Goal: Task Accomplishment & Management: Use online tool/utility

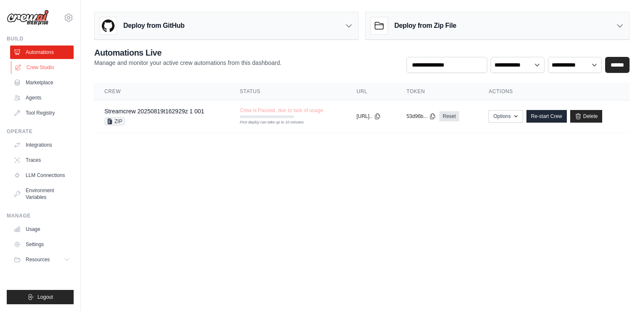
click at [44, 67] on link "Crew Studio" at bounding box center [43, 67] width 64 height 13
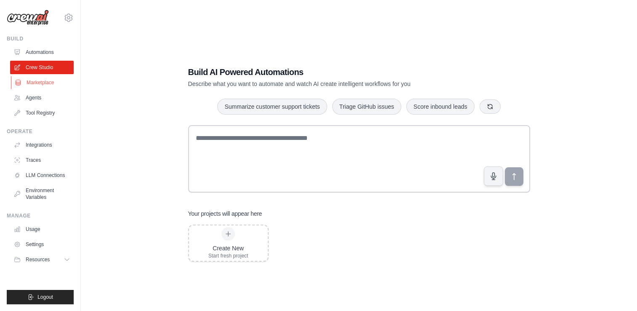
click at [41, 80] on link "Marketplace" at bounding box center [43, 82] width 64 height 13
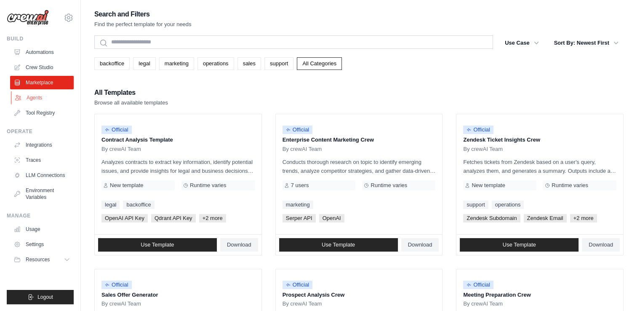
click at [36, 98] on link "Agents" at bounding box center [43, 97] width 64 height 13
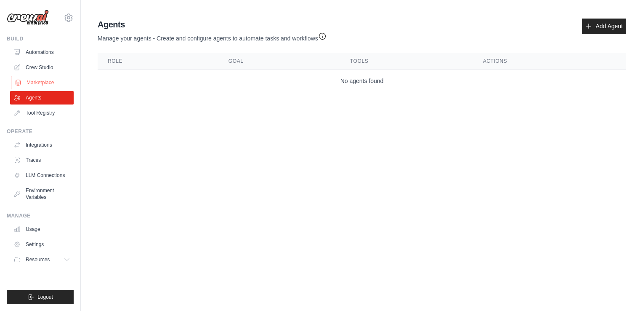
click at [40, 83] on link "Marketplace" at bounding box center [43, 82] width 64 height 13
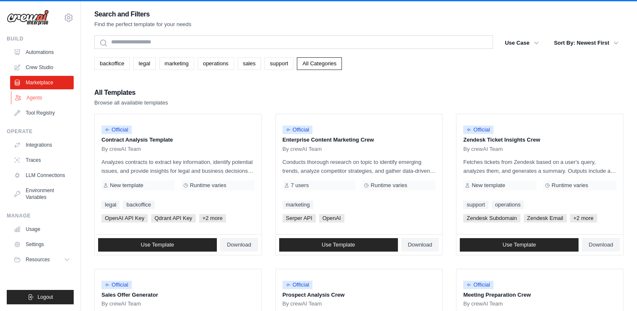
click at [34, 96] on link "Agents" at bounding box center [43, 97] width 64 height 13
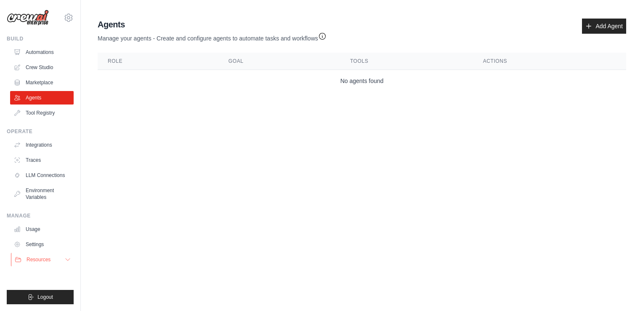
click at [69, 261] on icon at bounding box center [67, 259] width 7 height 7
click at [37, 112] on link "Tool Registry" at bounding box center [43, 112] width 64 height 13
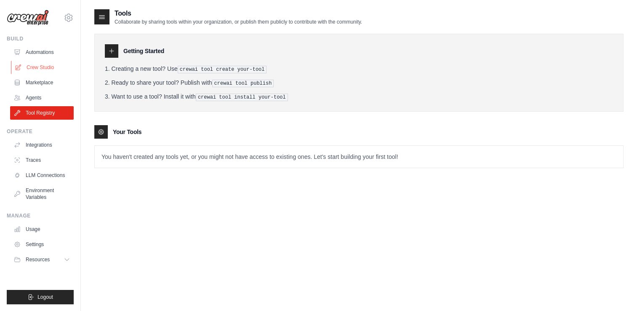
click at [33, 69] on link "Crew Studio" at bounding box center [43, 67] width 64 height 13
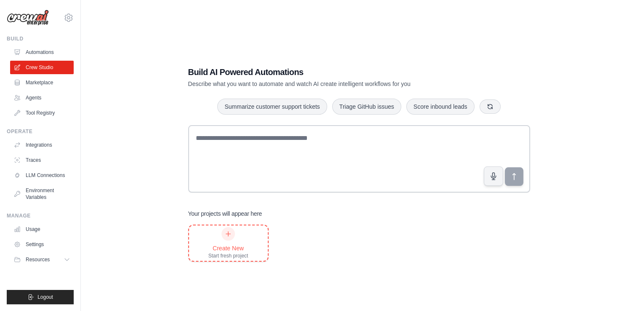
click at [227, 236] on icon at bounding box center [228, 233] width 7 height 7
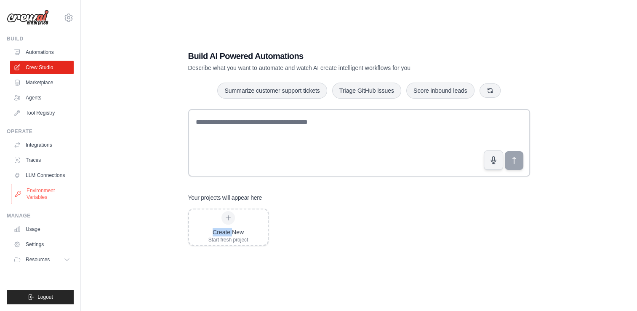
scroll to position [17, 0]
click at [65, 18] on icon at bounding box center [69, 17] width 8 height 7
drag, startPoint x: 65, startPoint y: 18, endPoint x: 121, endPoint y: 29, distance: 57.5
click at [121, 29] on div "Build AI Powered Automations Describe what you want to automate and watch AI cr…" at bounding box center [358, 147] width 529 height 311
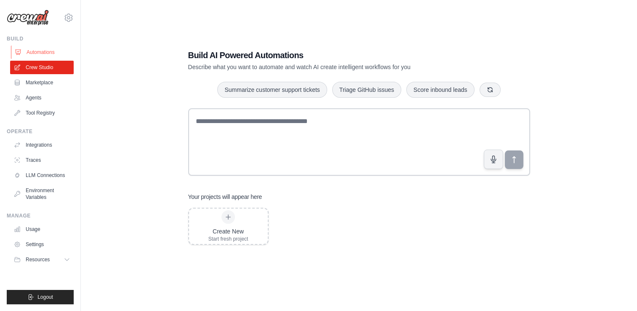
click at [36, 55] on link "Automations" at bounding box center [43, 51] width 64 height 13
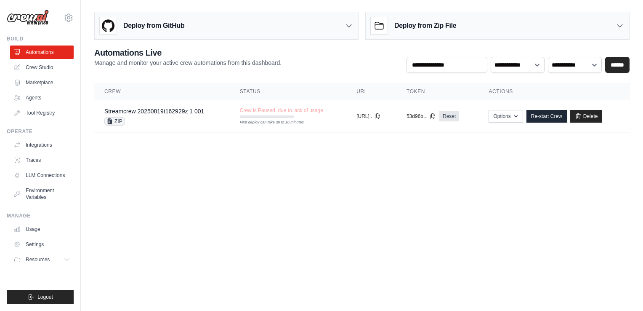
click at [162, 26] on h3 "Deploy from GitHub" at bounding box center [153, 26] width 61 height 10
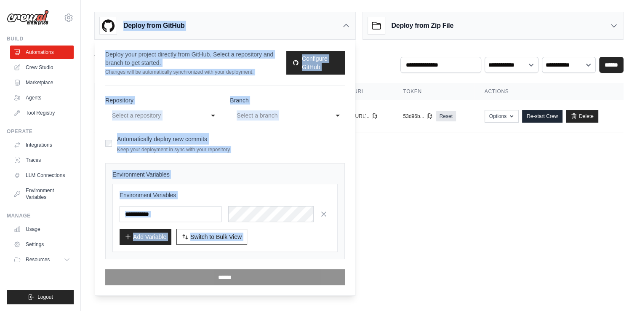
click at [162, 26] on h3 "Deploy from GitHub" at bounding box center [153, 26] width 61 height 10
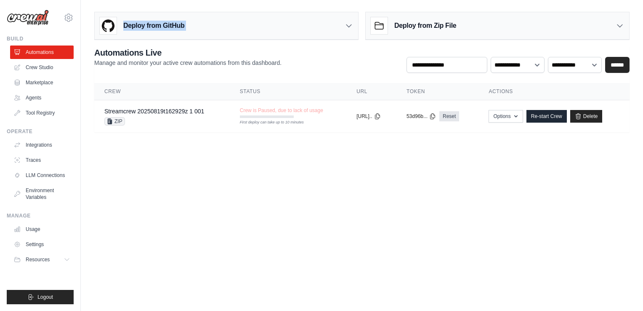
click at [162, 26] on h3 "Deploy from GitHub" at bounding box center [153, 26] width 61 height 10
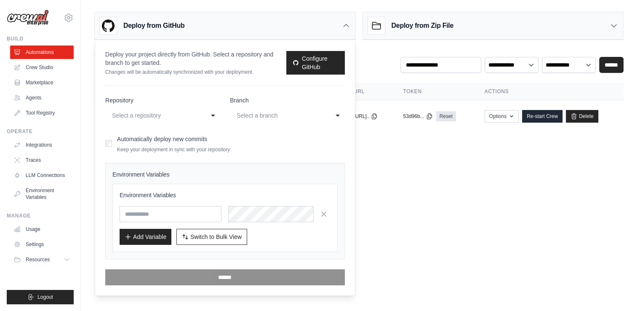
click at [201, 24] on div "Deploy from GitHub" at bounding box center [225, 25] width 261 height 27
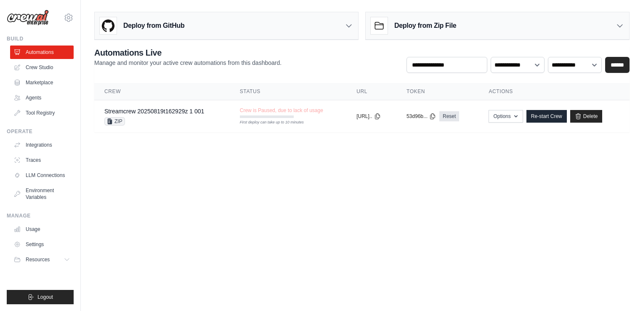
click at [158, 25] on h3 "Deploy from GitHub" at bounding box center [153, 26] width 61 height 10
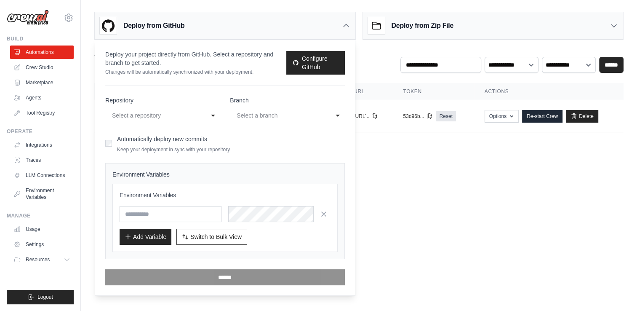
click at [212, 115] on div "**********" at bounding box center [162, 115] width 115 height 15
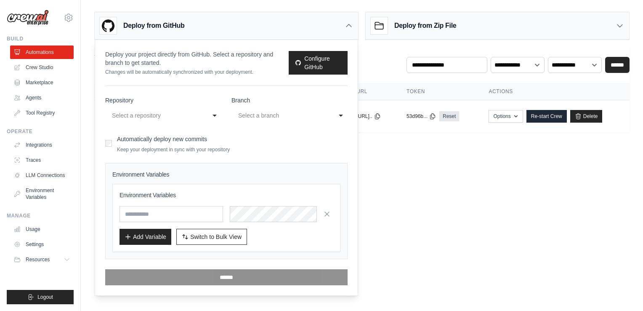
click at [272, 115] on div "Select a branch" at bounding box center [281, 115] width 86 height 10
click at [215, 112] on div "**********" at bounding box center [163, 115] width 116 height 15
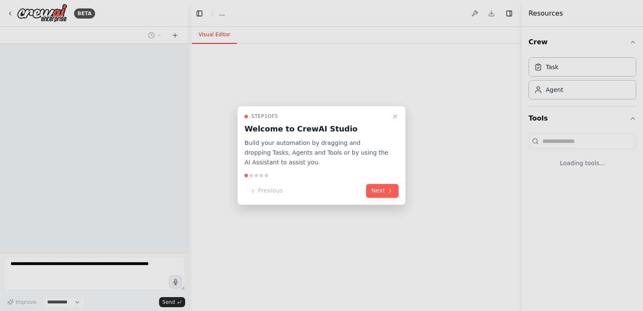
select select "****"
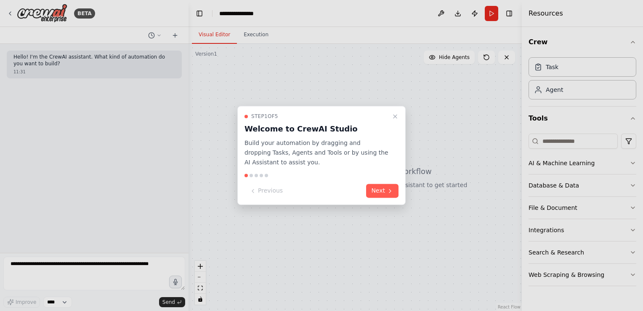
click at [395, 115] on icon "Close walkthrough" at bounding box center [395, 116] width 7 height 7
click at [395, 115] on div at bounding box center [355, 177] width 333 height 267
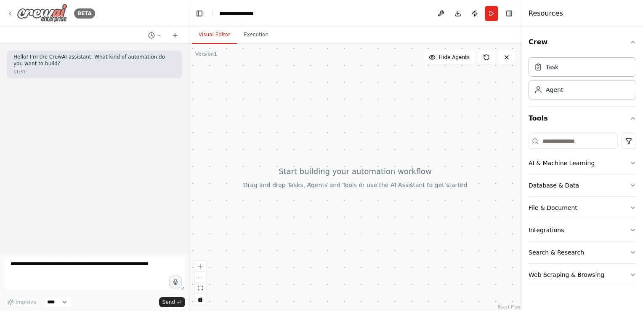
click at [12, 15] on icon at bounding box center [10, 13] width 7 height 7
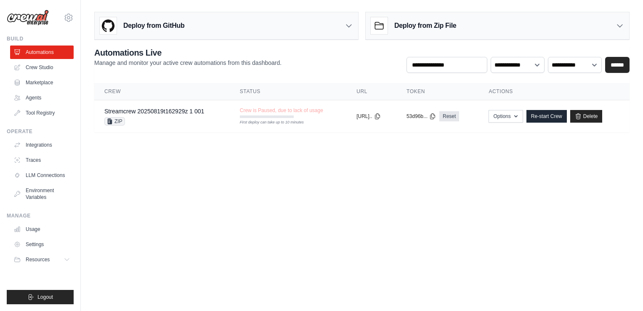
click at [148, 36] on div "Deploy from GitHub" at bounding box center [227, 25] width 264 height 27
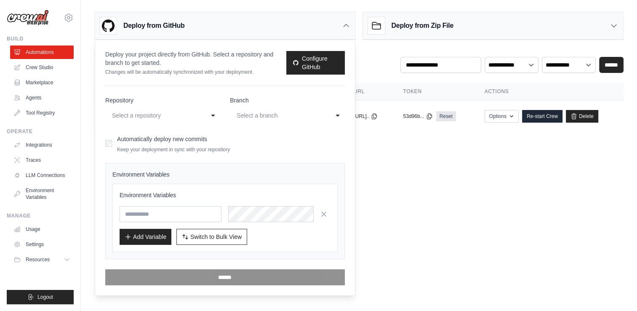
click at [157, 115] on div "Select a repository" at bounding box center [154, 115] width 84 height 10
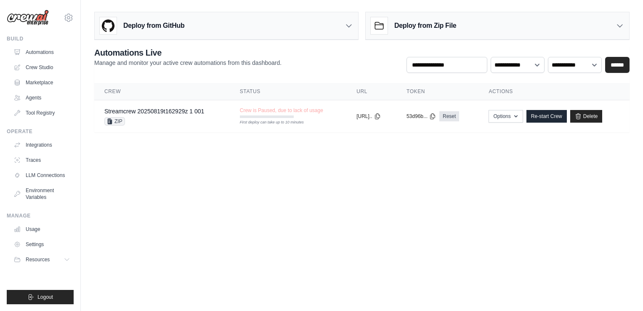
click at [176, 21] on h3 "Deploy from GitHub" at bounding box center [153, 26] width 61 height 10
drag, startPoint x: 176, startPoint y: 21, endPoint x: 157, endPoint y: 27, distance: 20.0
click at [157, 27] on h3 "Deploy from GitHub" at bounding box center [153, 26] width 61 height 10
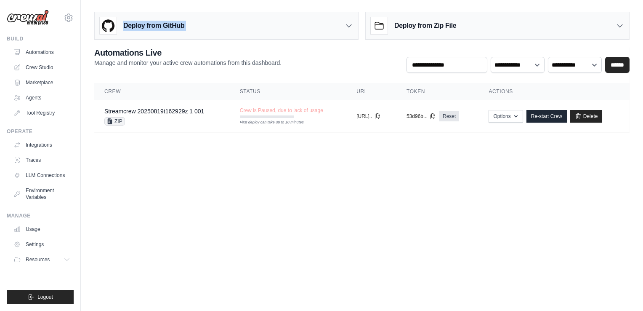
click at [315, 25] on div "Deploy from GitHub" at bounding box center [227, 25] width 264 height 27
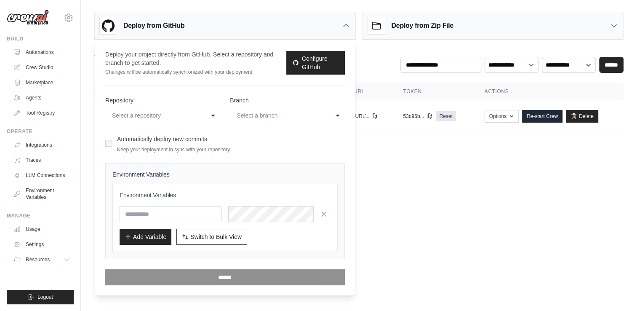
click at [138, 112] on div "Select a repository" at bounding box center [154, 115] width 84 height 10
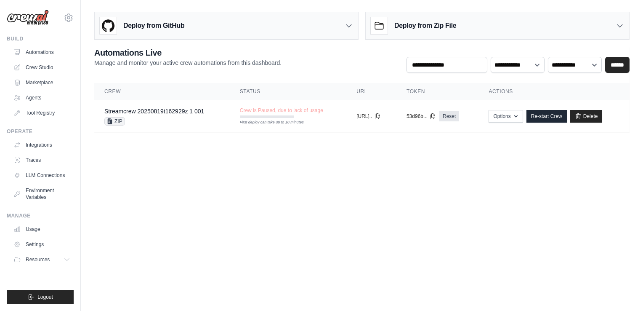
click at [173, 29] on h3 "Deploy from GitHub" at bounding box center [153, 26] width 61 height 10
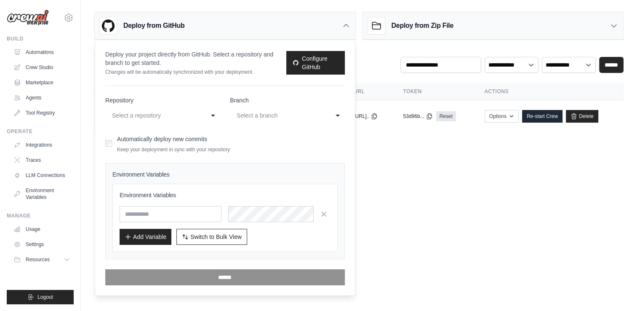
click at [165, 123] on form "**********" at bounding box center [225, 190] width 240 height 189
click at [164, 114] on div "Select a repository" at bounding box center [154, 115] width 84 height 10
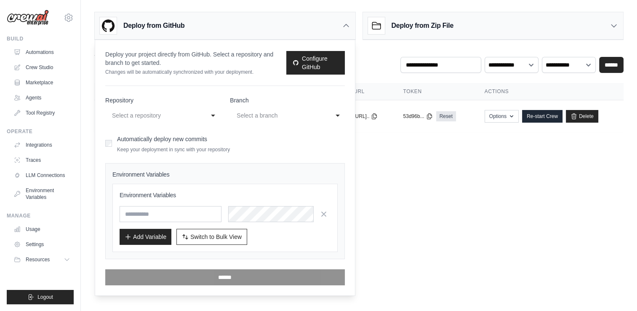
click at [164, 114] on div "Select a repository" at bounding box center [154, 115] width 84 height 10
click at [317, 62] on link "Configure GitHub" at bounding box center [315, 63] width 58 height 24
click at [454, 149] on main "**********" at bounding box center [359, 75] width 556 height 151
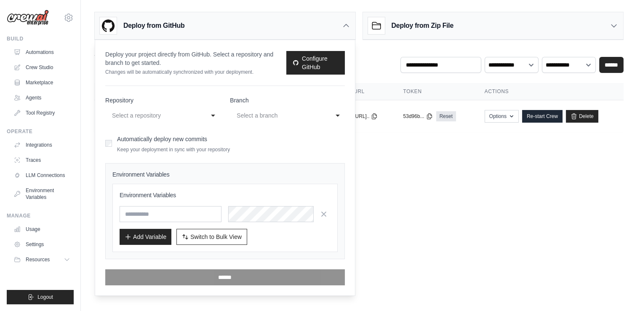
click at [345, 26] on icon at bounding box center [346, 25] width 8 height 8
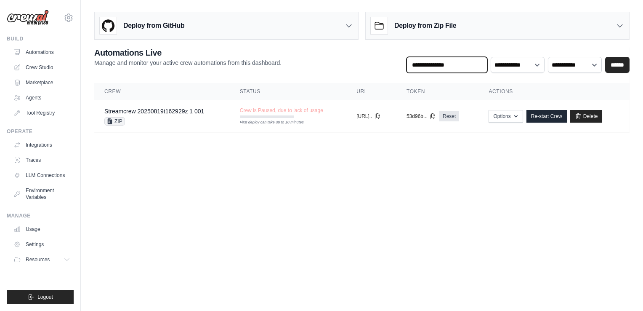
click at [462, 64] on input "text" at bounding box center [447, 65] width 81 height 16
click at [517, 66] on select "**********" at bounding box center [518, 65] width 54 height 16
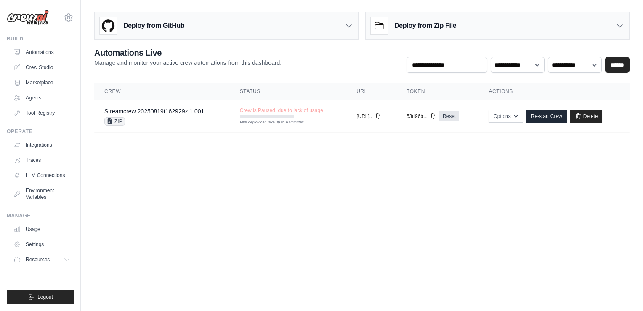
click at [477, 28] on div "Deploy from Zip File" at bounding box center [498, 25] width 264 height 27
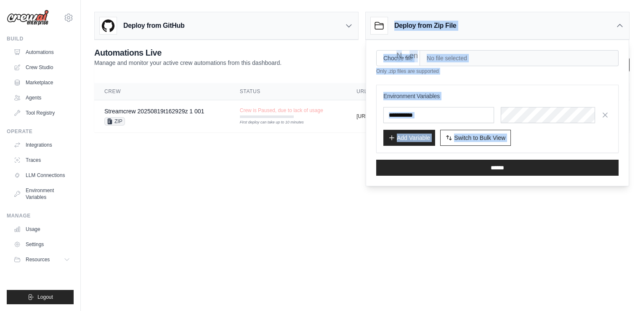
click at [477, 28] on div "Deploy from Zip File" at bounding box center [498, 25] width 264 height 27
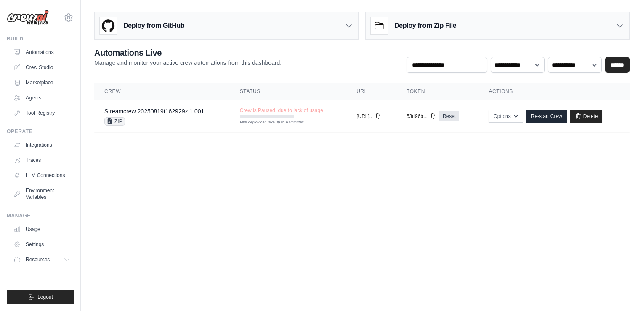
click at [332, 59] on div "**********" at bounding box center [362, 60] width 536 height 26
drag, startPoint x: 645, startPoint y: 48, endPoint x: 637, endPoint y: 51, distance: 8.7
drag, startPoint x: 637, startPoint y: 51, endPoint x: 349, endPoint y: 62, distance: 288.2
click at [349, 62] on div "**********" at bounding box center [362, 60] width 536 height 26
